Goal: Check status

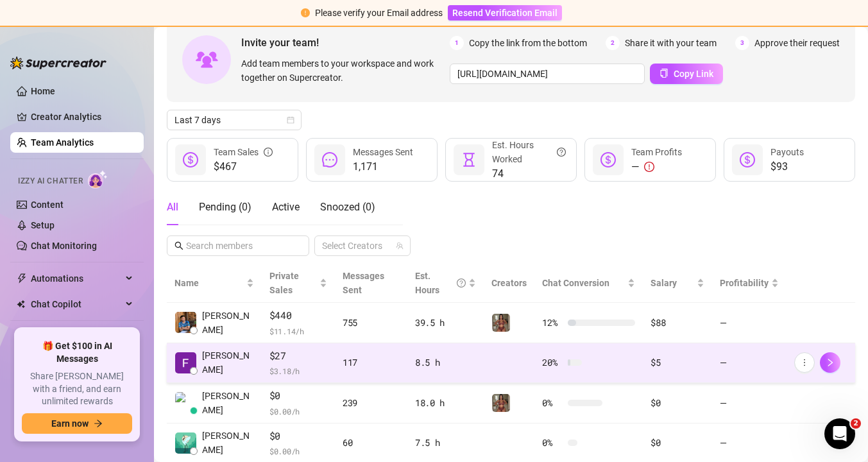
scroll to position [69, 0]
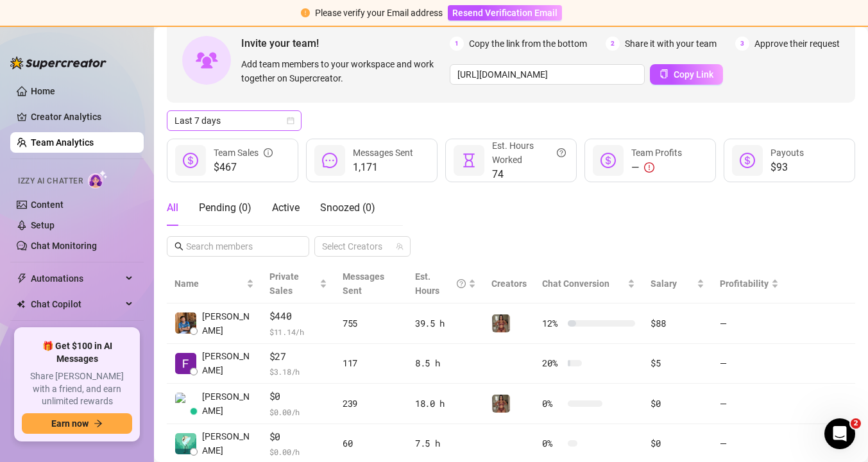
click at [281, 126] on span "Last 7 days" at bounding box center [234, 120] width 119 height 19
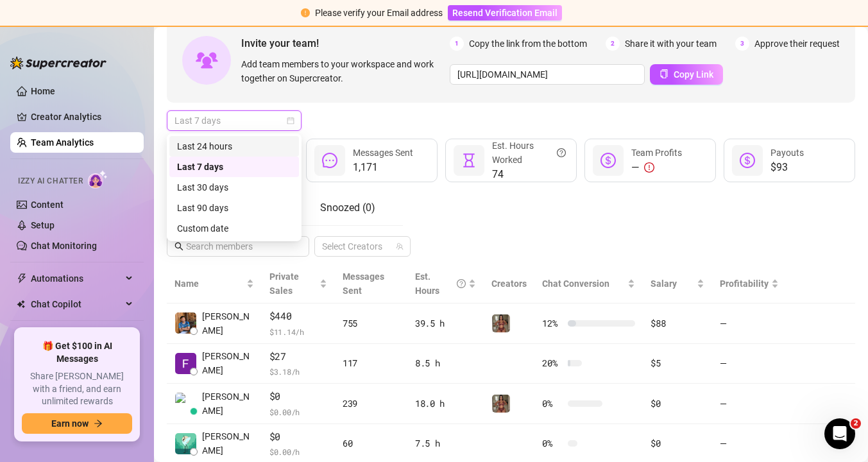
click at [259, 146] on div "Last 24 hours" at bounding box center [234, 146] width 114 height 14
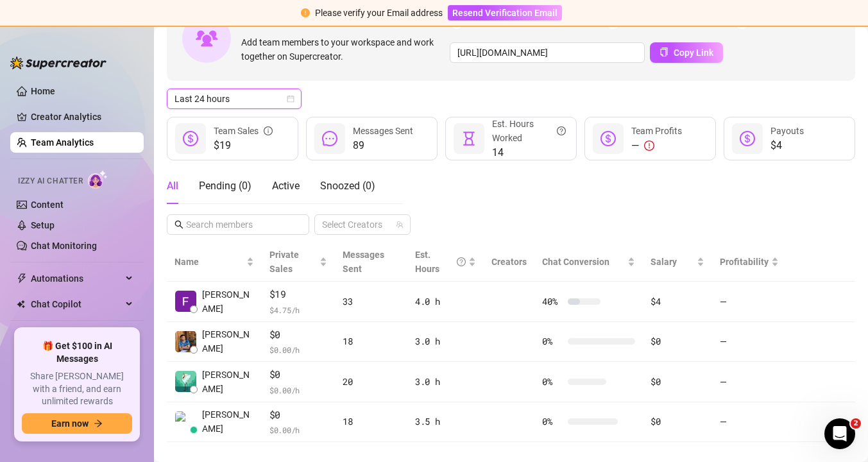
scroll to position [91, 0]
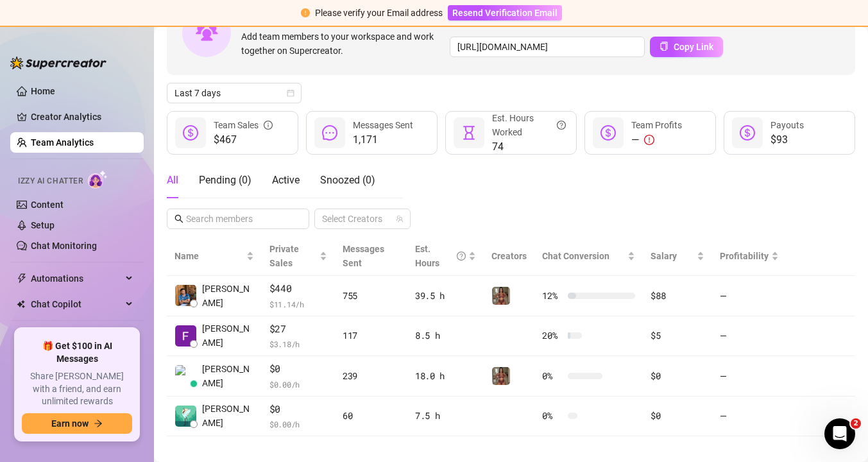
scroll to position [98, 0]
click at [280, 98] on span "Last 7 days" at bounding box center [234, 91] width 119 height 19
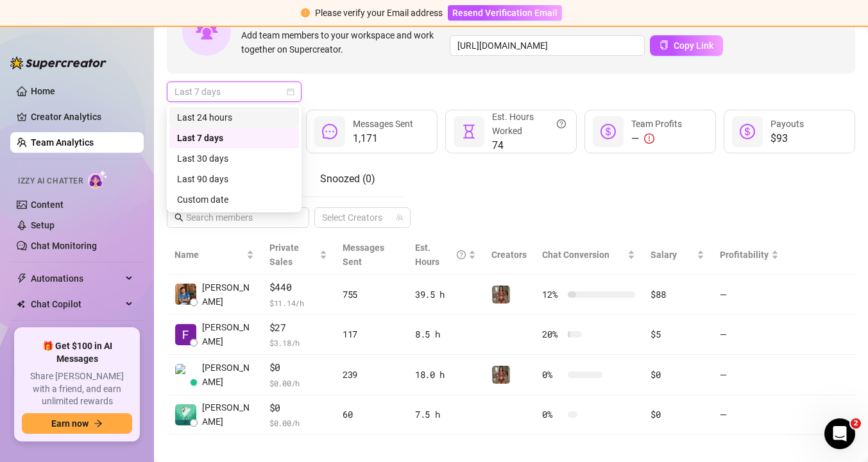
click at [262, 123] on div "Last 24 hours" at bounding box center [234, 117] width 114 height 14
